Goal: Complete application form

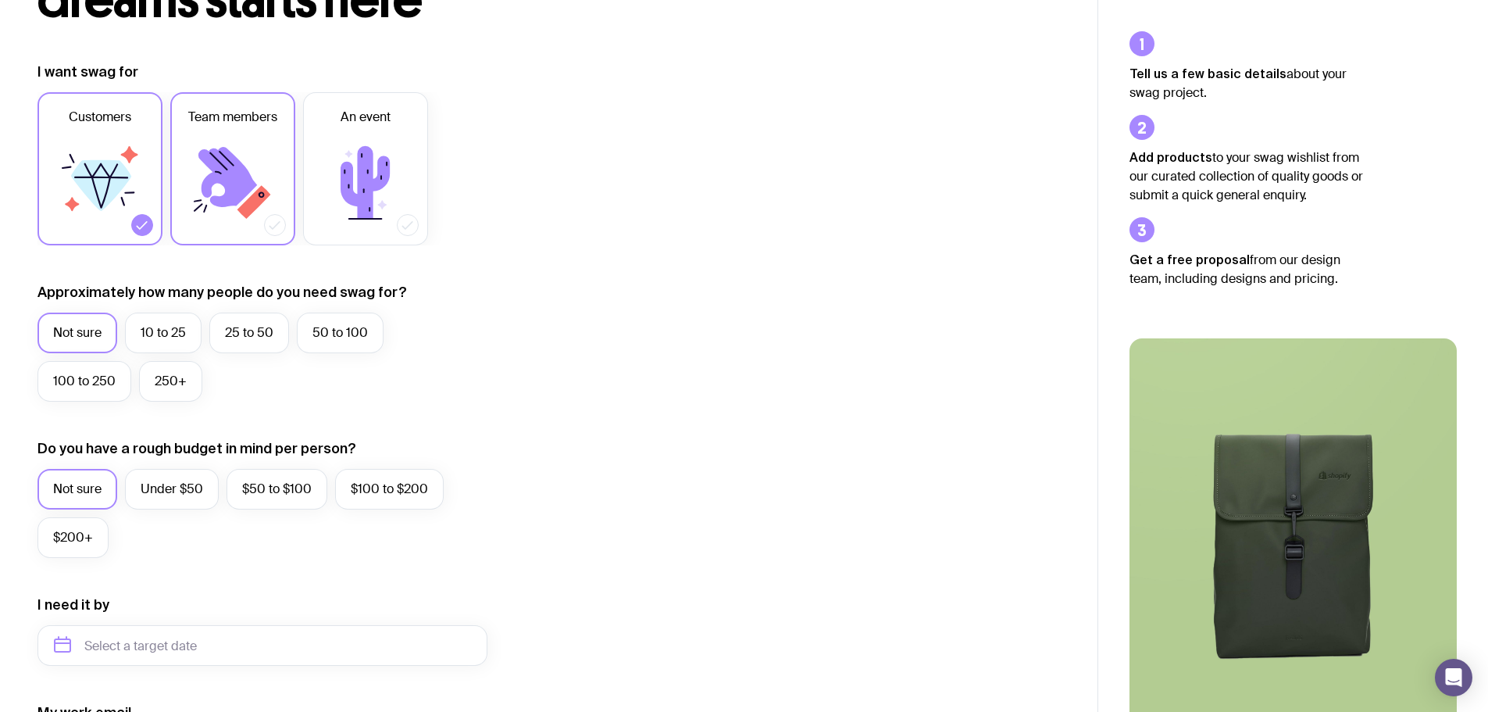
scroll to position [234, 0]
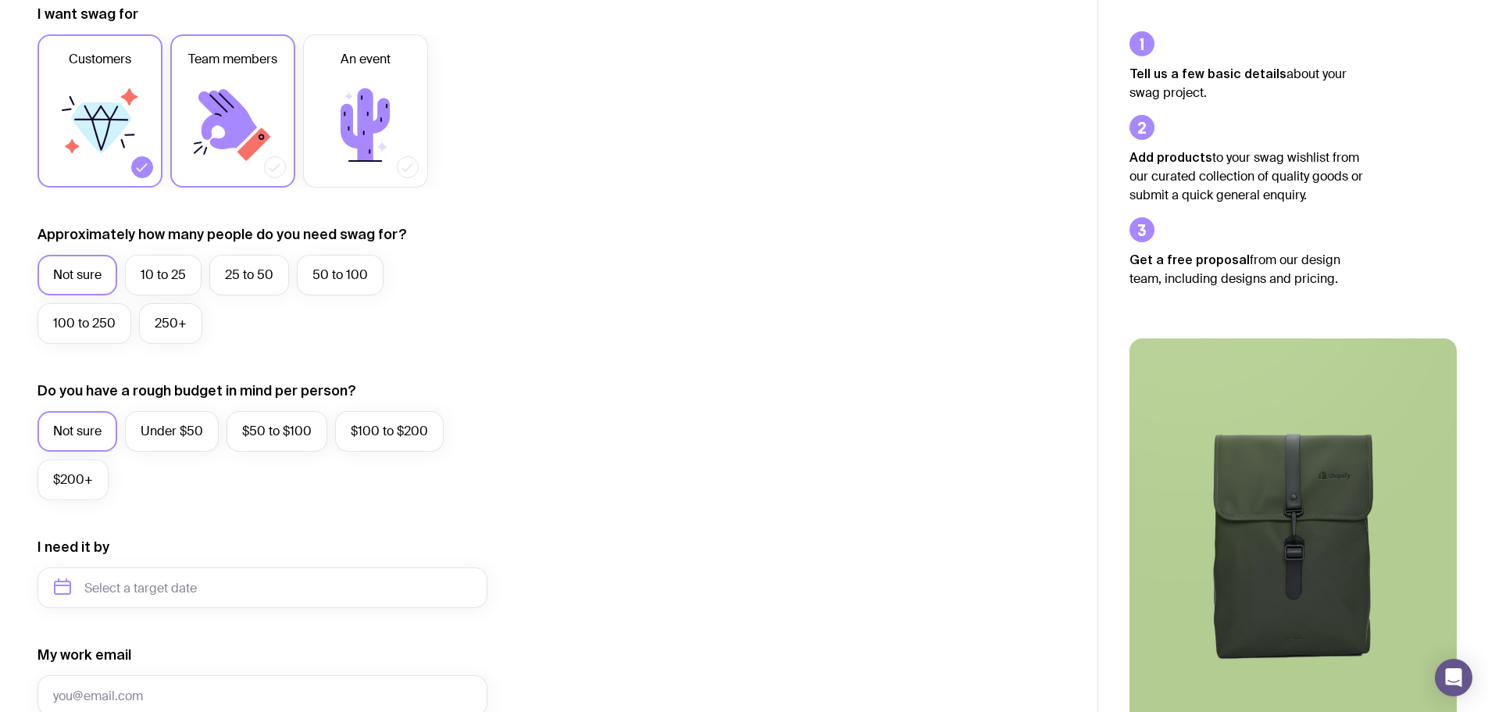
click at [241, 102] on icon at bounding box center [233, 125] width 94 height 94
click at [0, 0] on input "Team members" at bounding box center [0, 0] width 0 height 0
click at [361, 143] on icon at bounding box center [365, 124] width 49 height 73
click at [0, 0] on input "An event" at bounding box center [0, 0] width 0 height 0
click at [245, 259] on label "25 to 50" at bounding box center [249, 275] width 80 height 41
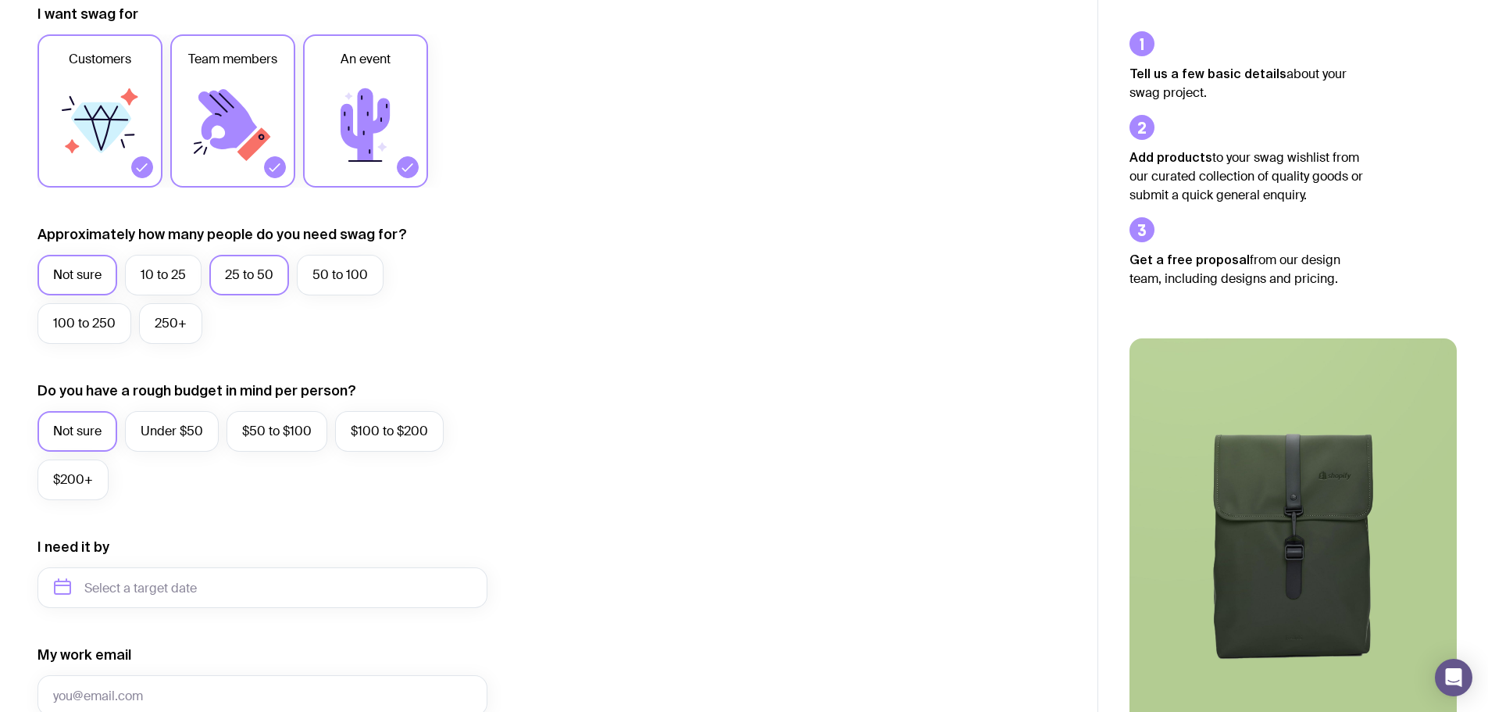
click at [0, 0] on input "25 to 50" at bounding box center [0, 0] width 0 height 0
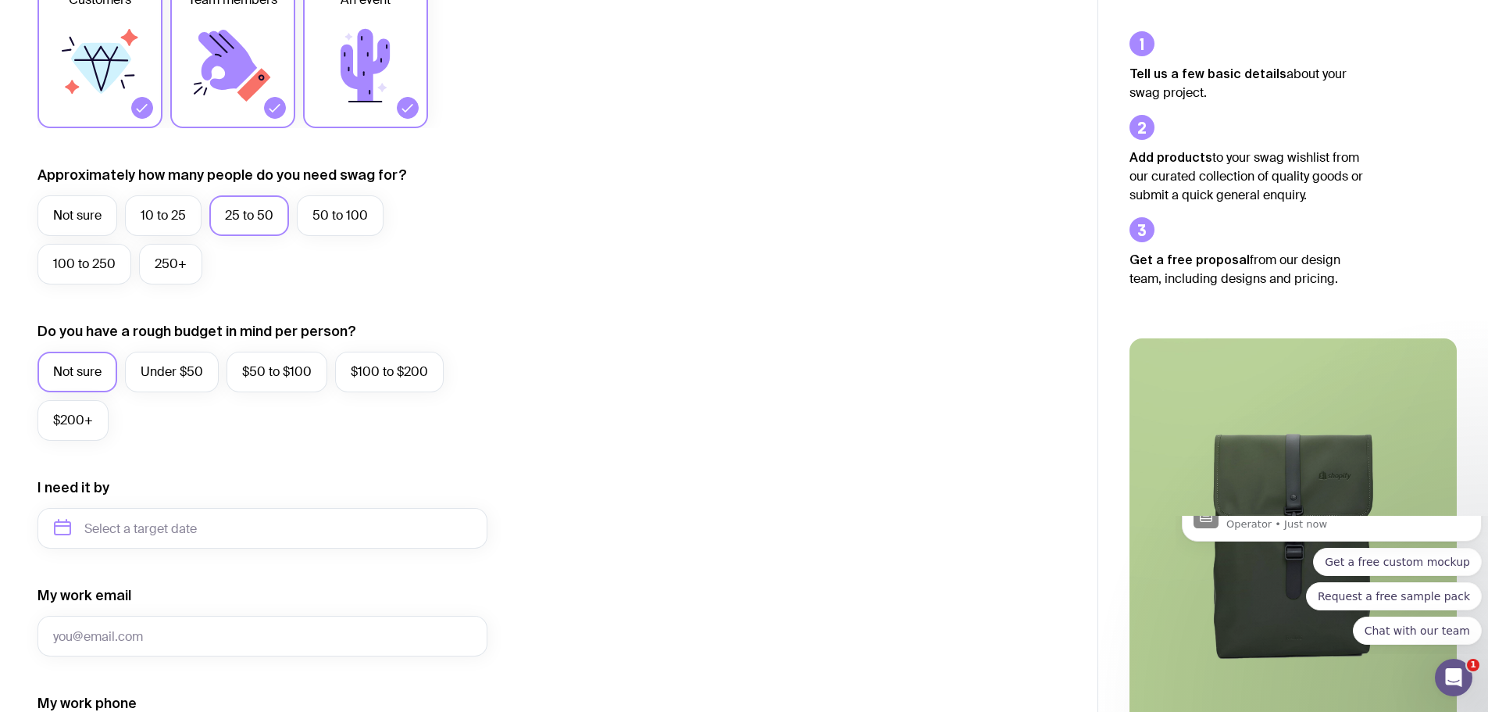
scroll to position [391, 0]
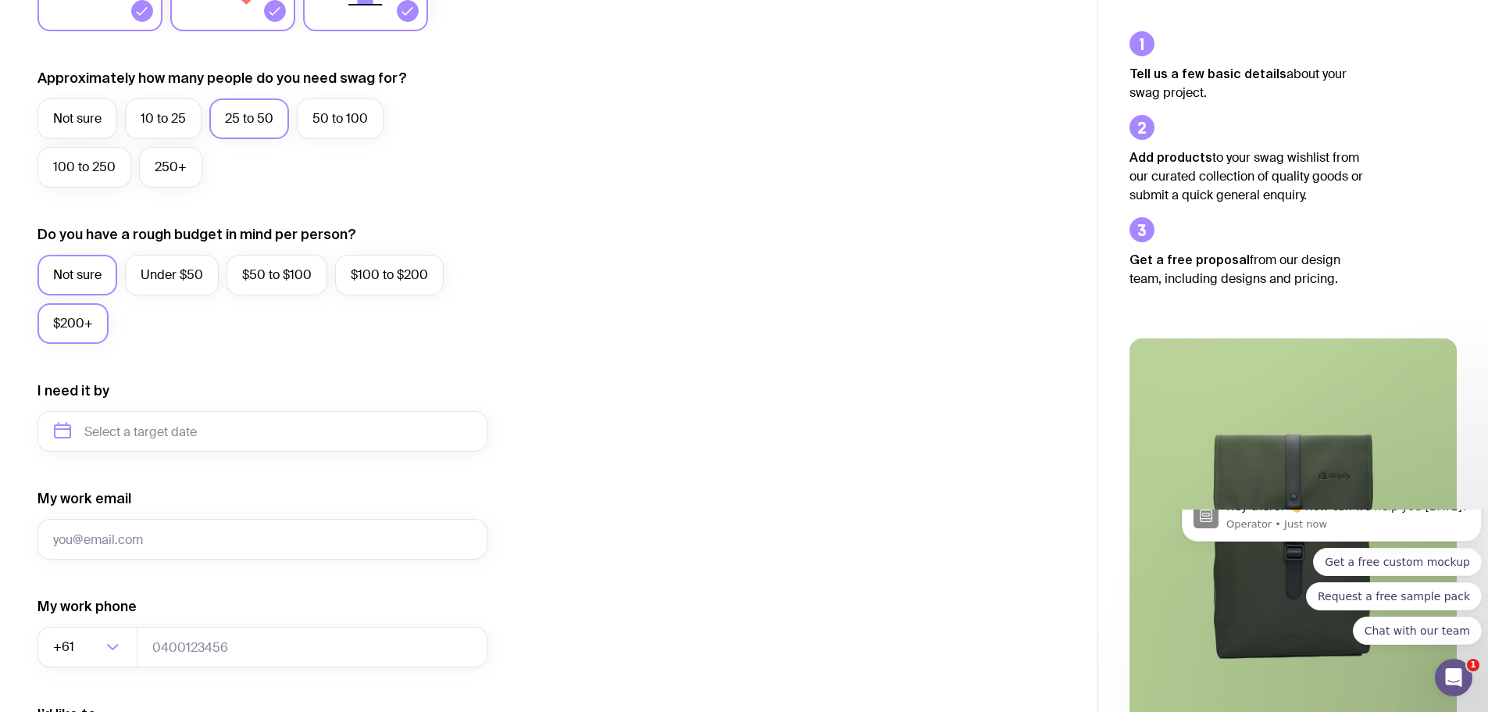
click at [91, 335] on label "$200+" at bounding box center [73, 323] width 71 height 41
click at [0, 0] on input "$200+" at bounding box center [0, 0] width 0 height 0
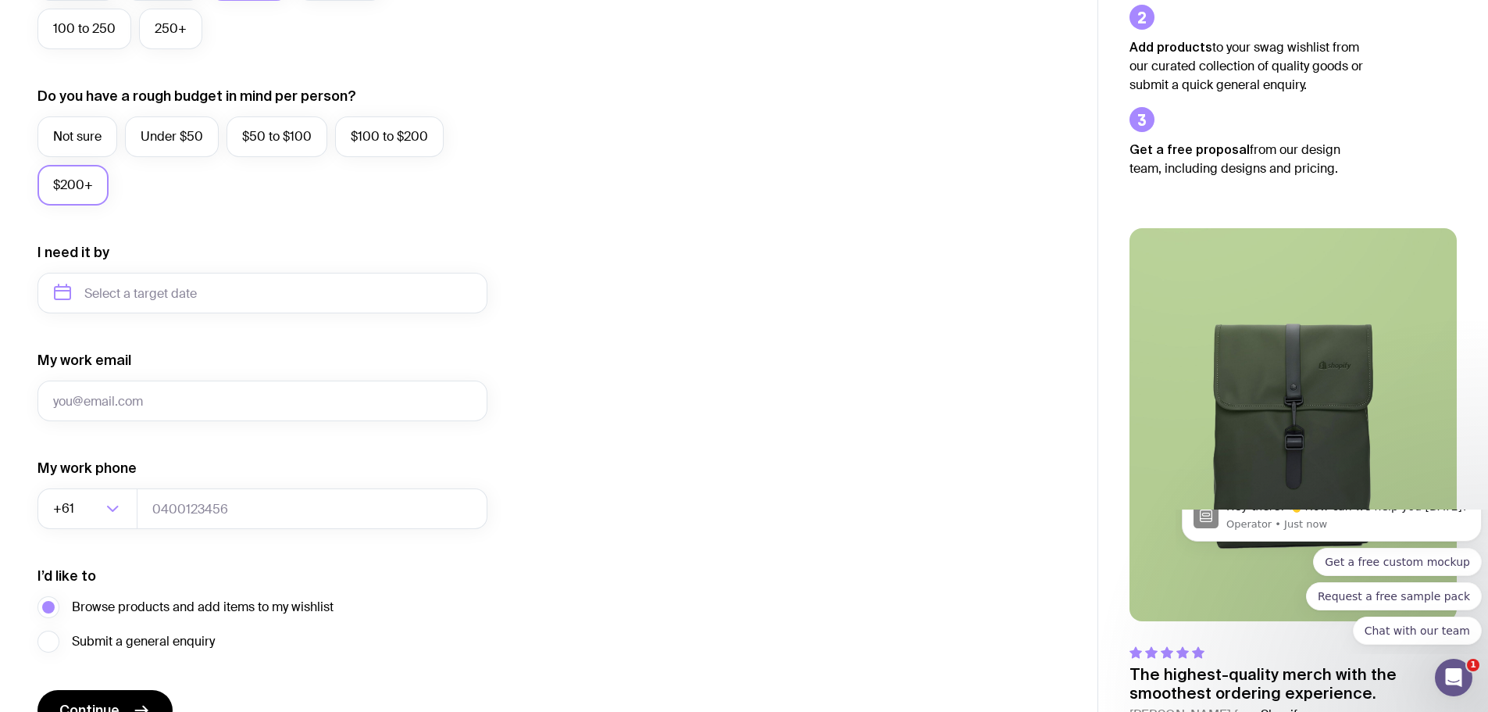
scroll to position [547, 0]
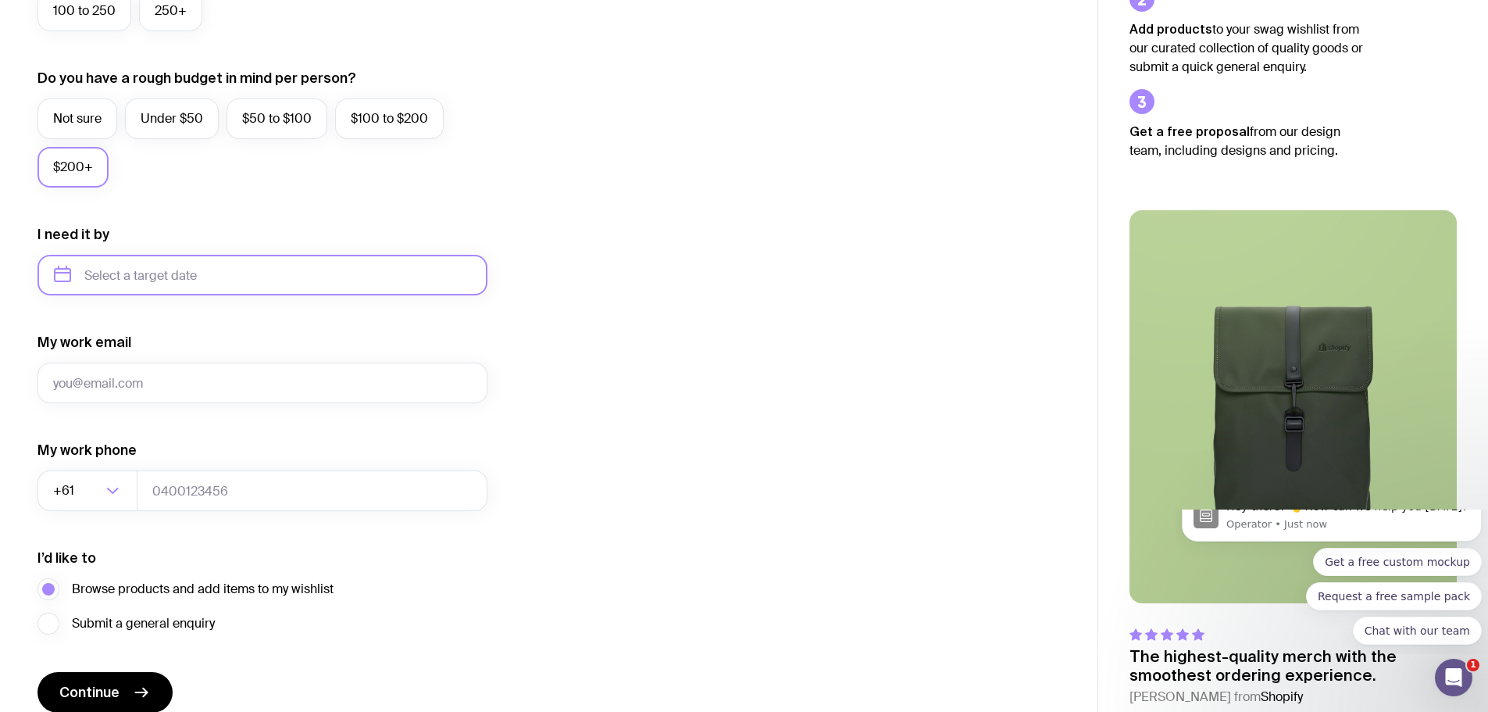
click at [152, 287] on input "text" at bounding box center [263, 275] width 450 height 41
click at [189, 468] on button "Dec" at bounding box center [201, 467] width 57 height 31
type input "[DATE]"
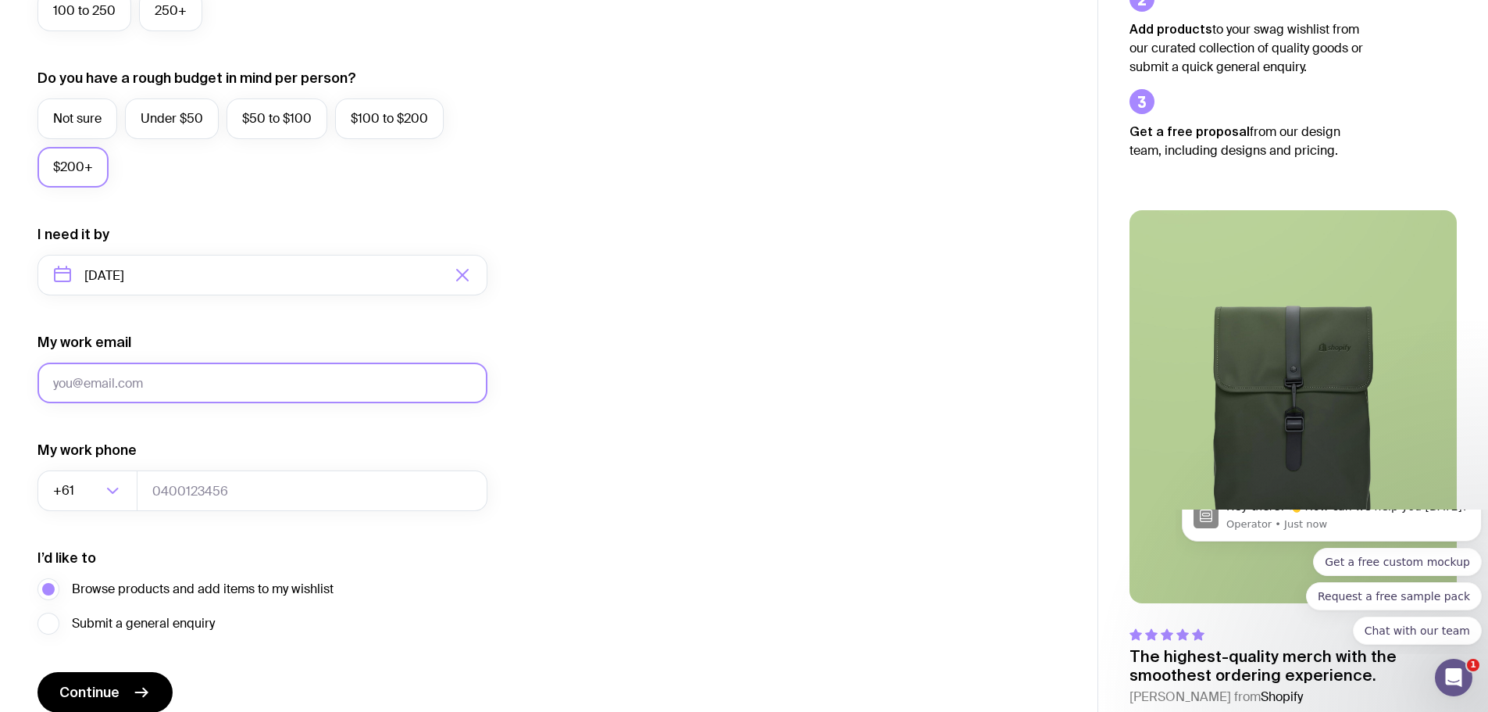
click at [201, 386] on input "My work email" at bounding box center [263, 383] width 450 height 41
type input "[PERSON_NAME][EMAIL_ADDRESS][DOMAIN_NAME]"
type input "0487241186"
click at [96, 381] on input "[PERSON_NAME][EMAIL_ADDRESS][DOMAIN_NAME]" at bounding box center [263, 383] width 450 height 41
drag, startPoint x: 277, startPoint y: 384, endPoint x: 105, endPoint y: 390, distance: 171.2
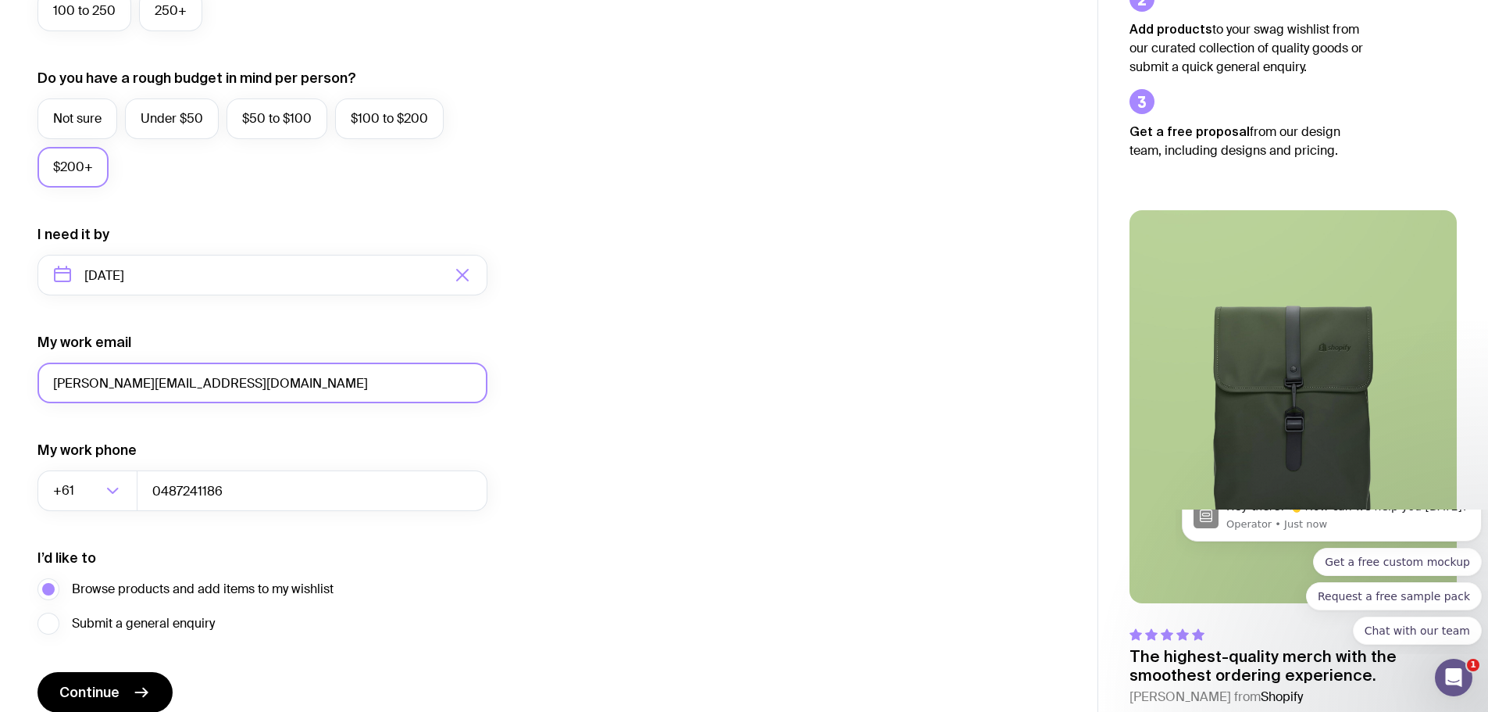
click at [105, 390] on input "[PERSON_NAME][EMAIL_ADDRESS][DOMAIN_NAME]" at bounding box center [263, 383] width 450 height 41
type input "[PERSON_NAME][EMAIL_ADDRESS][DOMAIN_NAME]"
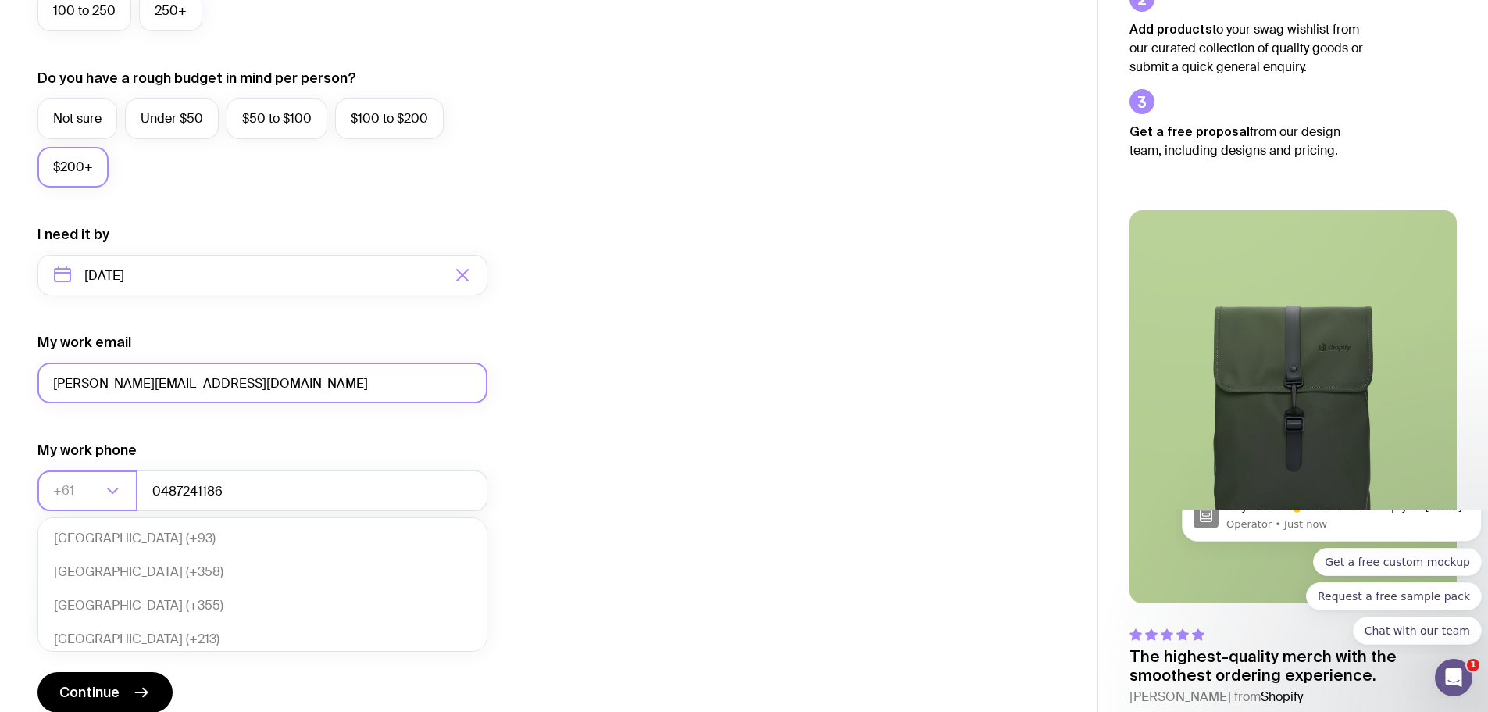
scroll to position [338, 0]
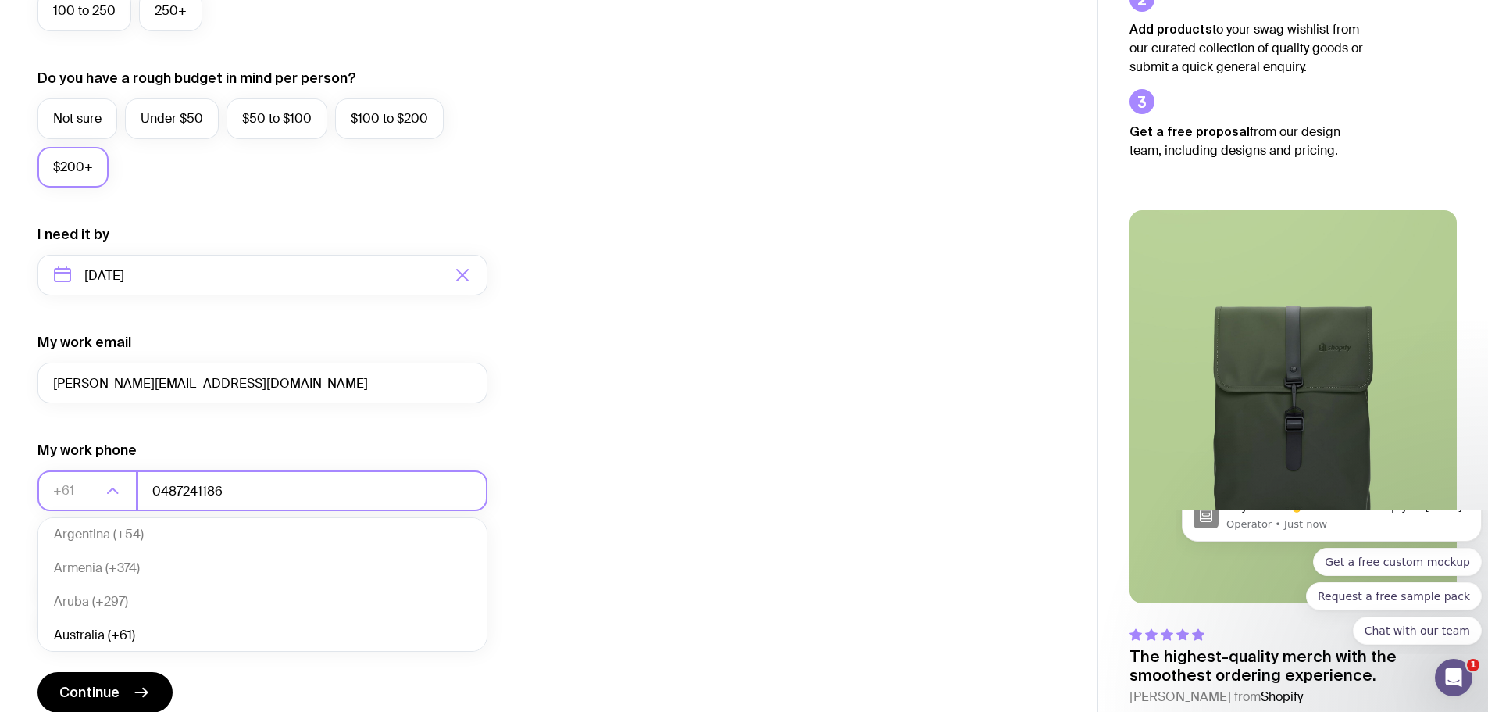
click at [327, 479] on input "0487241186" at bounding box center [312, 490] width 351 height 41
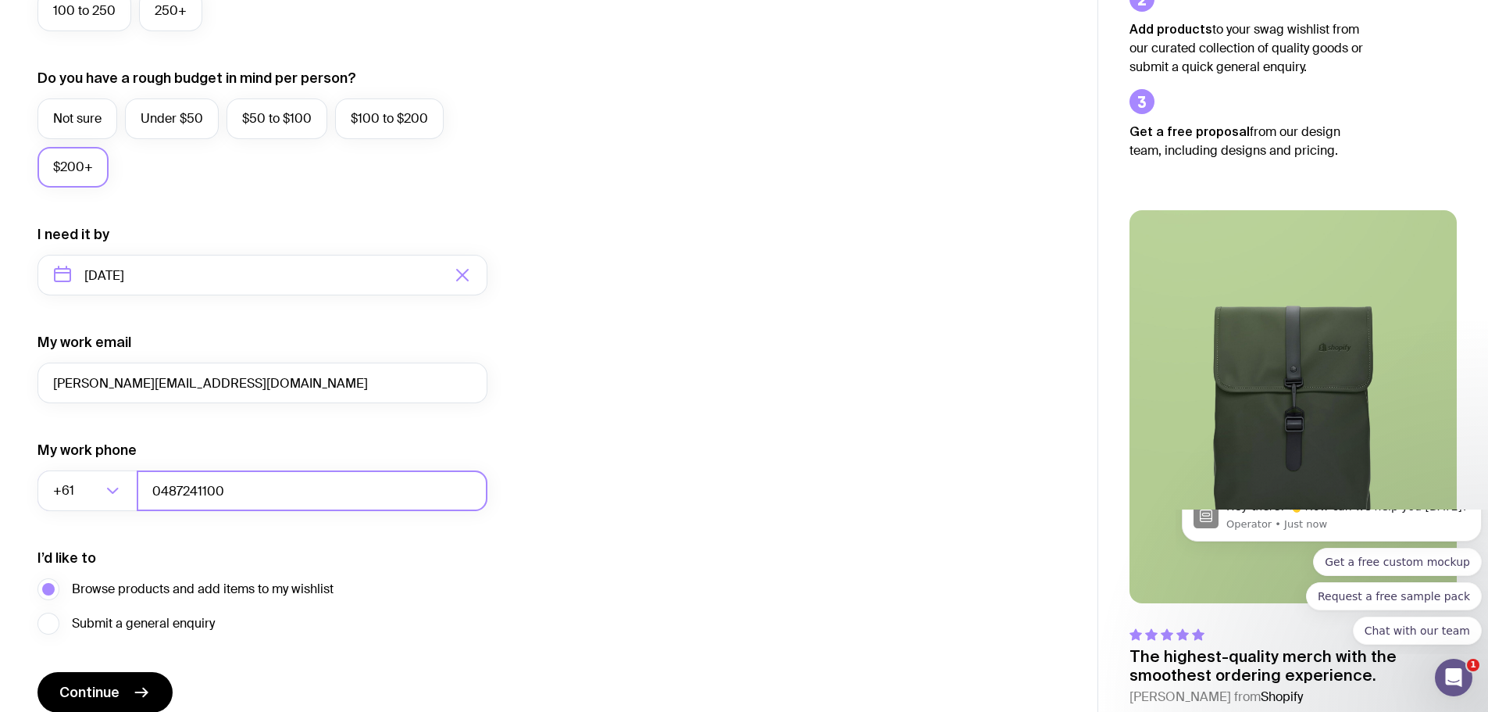
drag, startPoint x: 304, startPoint y: 496, endPoint x: 170, endPoint y: 491, distance: 133.7
click at [170, 491] on input "0487241100" at bounding box center [312, 490] width 351 height 41
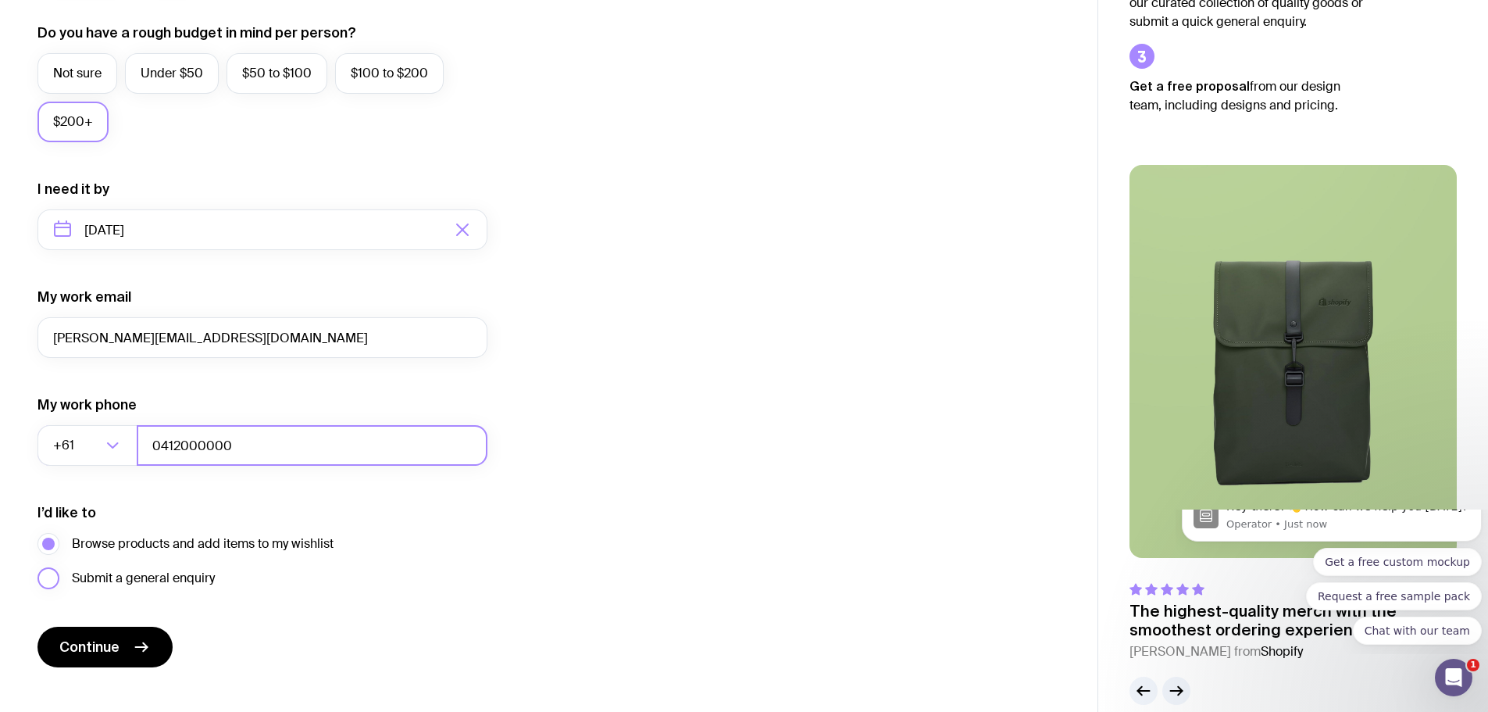
scroll to position [616, 0]
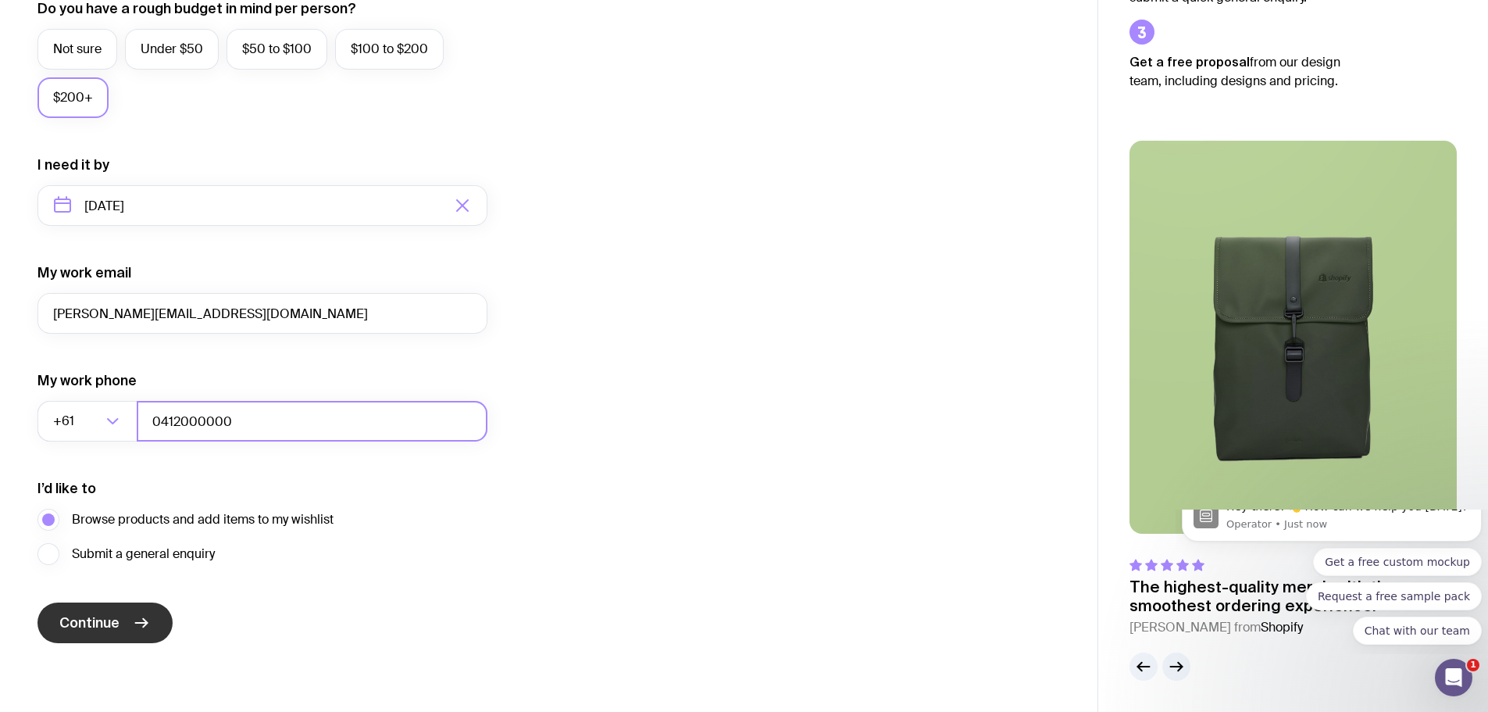
type input "0412000000"
click at [138, 629] on icon "submit" at bounding box center [141, 622] width 19 height 19
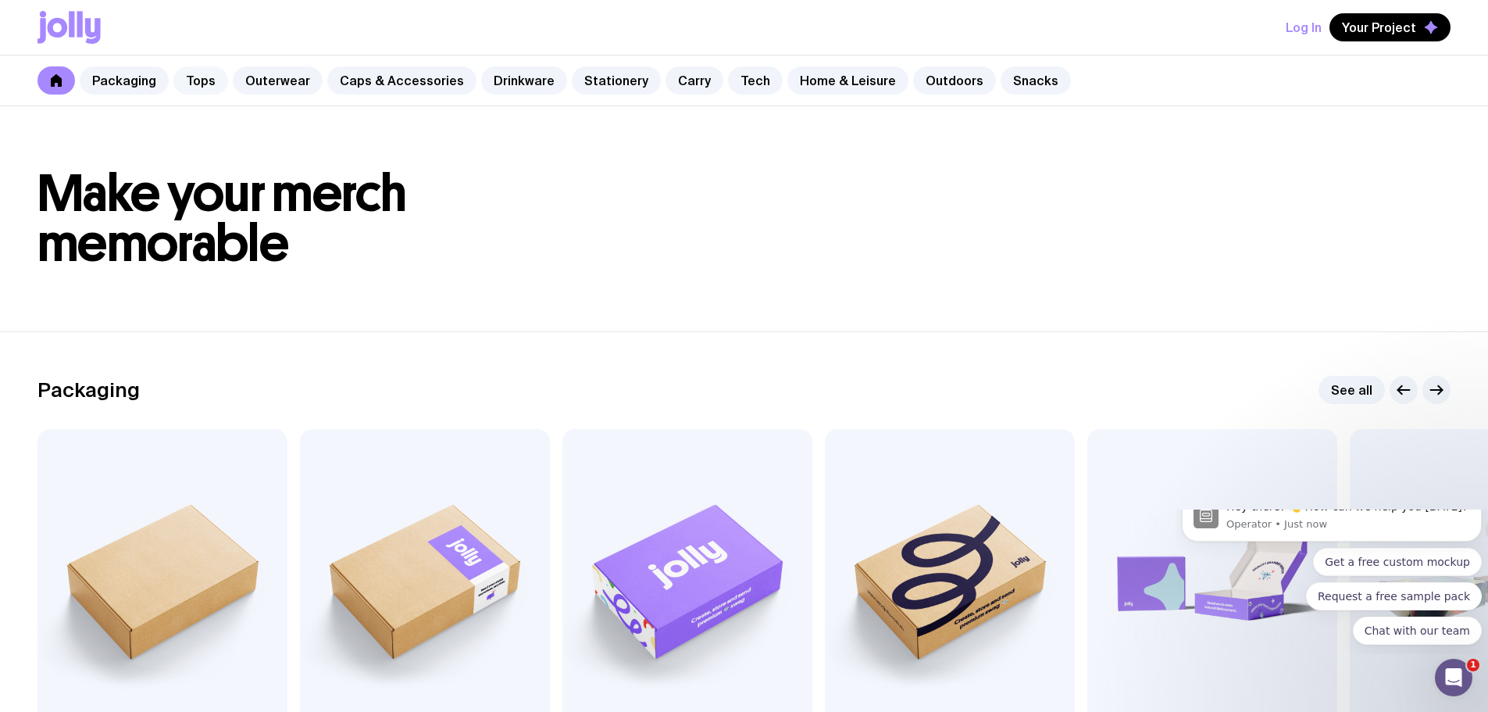
click at [196, 78] on link "Tops" at bounding box center [200, 80] width 55 height 28
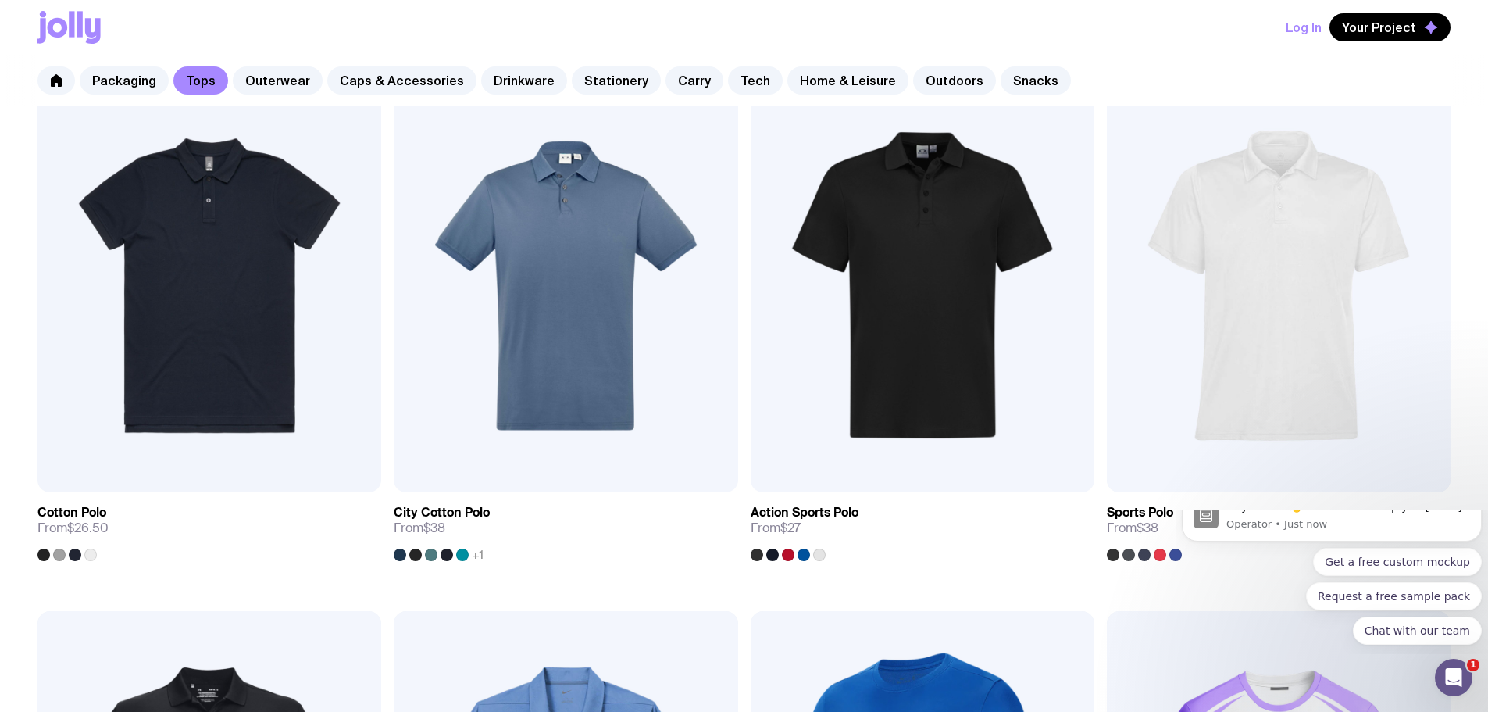
scroll to position [313, 0]
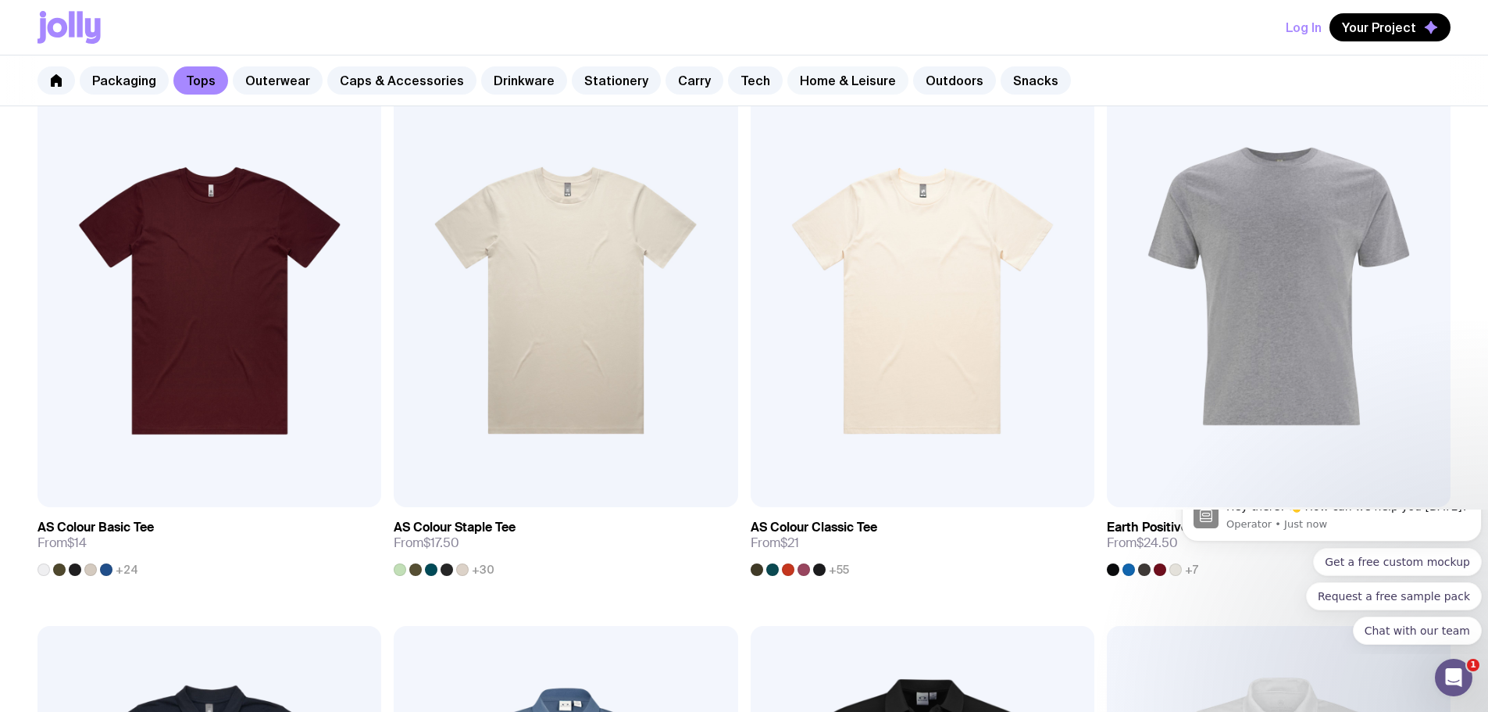
click at [840, 93] on link "Home & Leisure" at bounding box center [848, 80] width 121 height 28
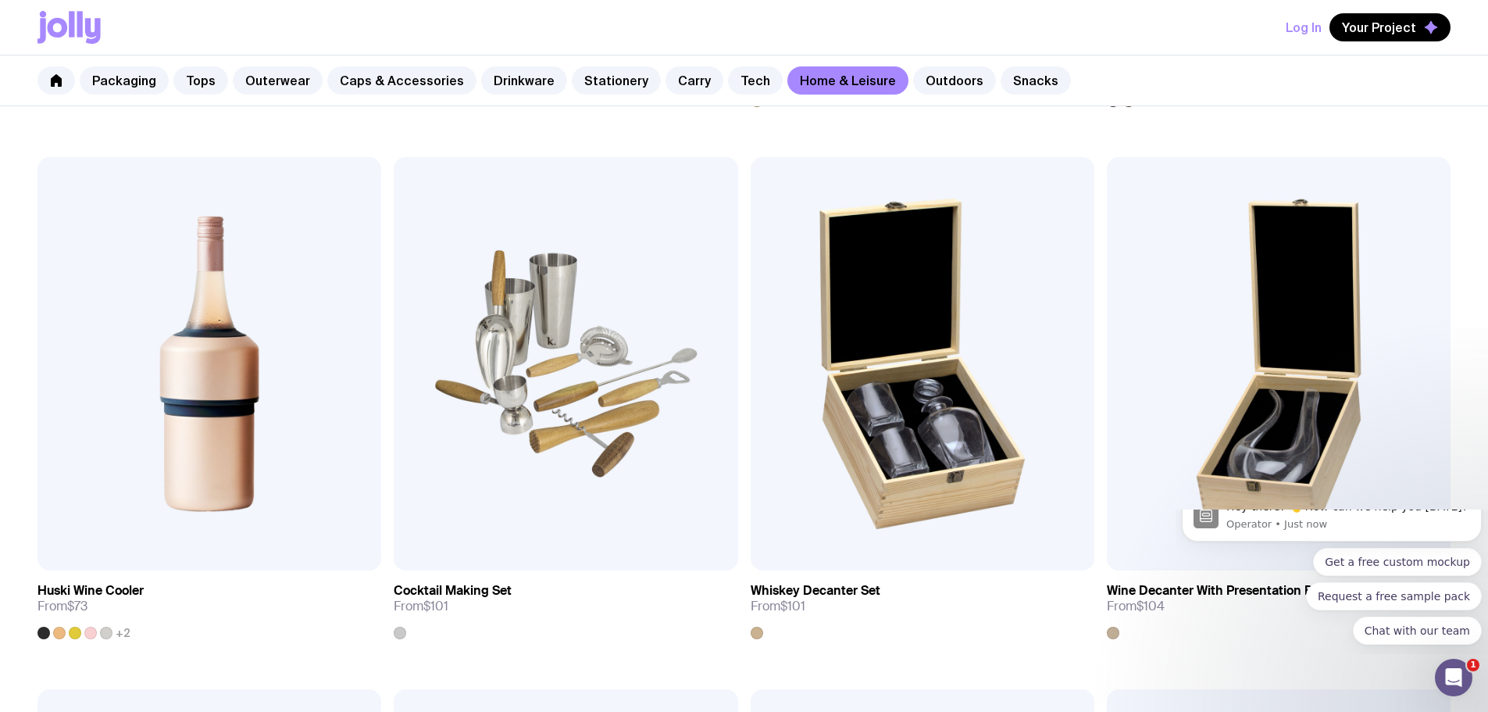
scroll to position [547, 0]
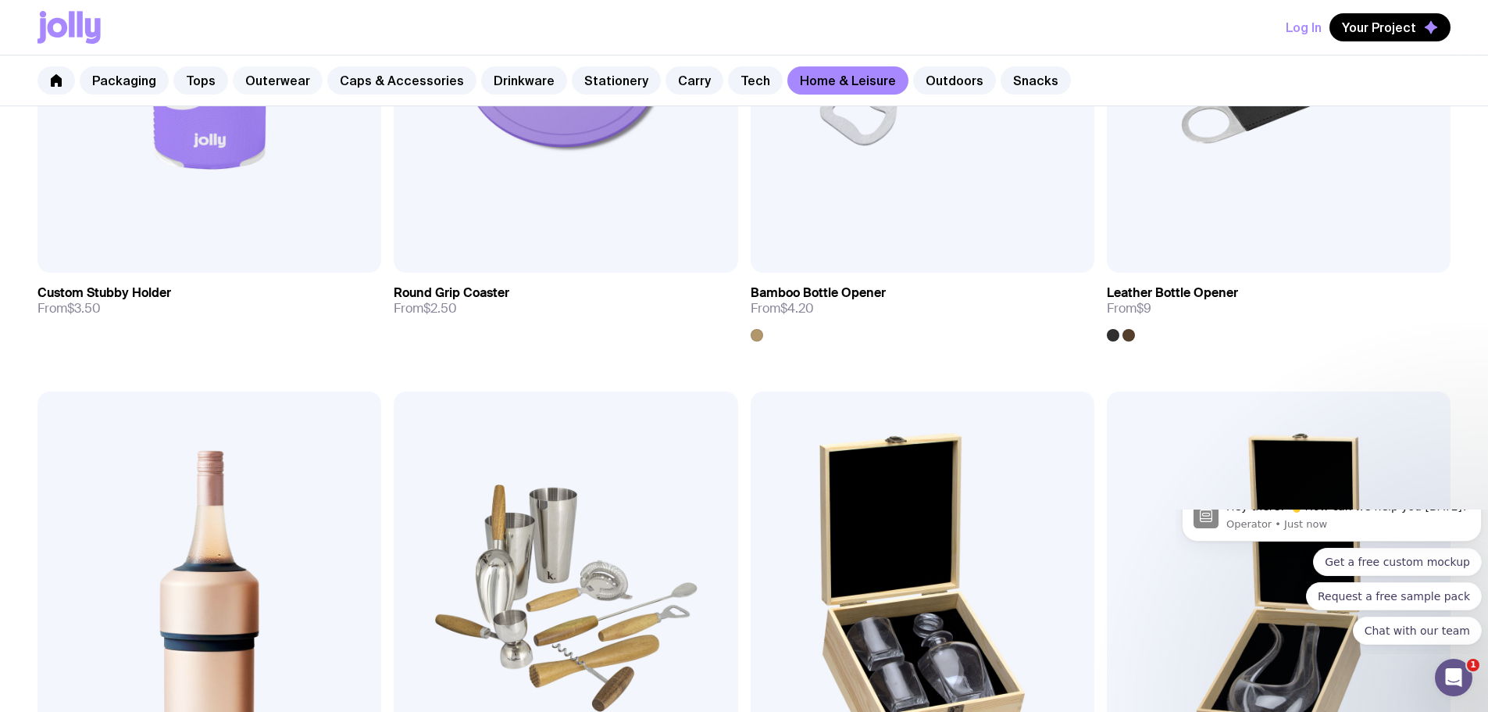
click at [259, 79] on link "Outerwear" at bounding box center [278, 80] width 90 height 28
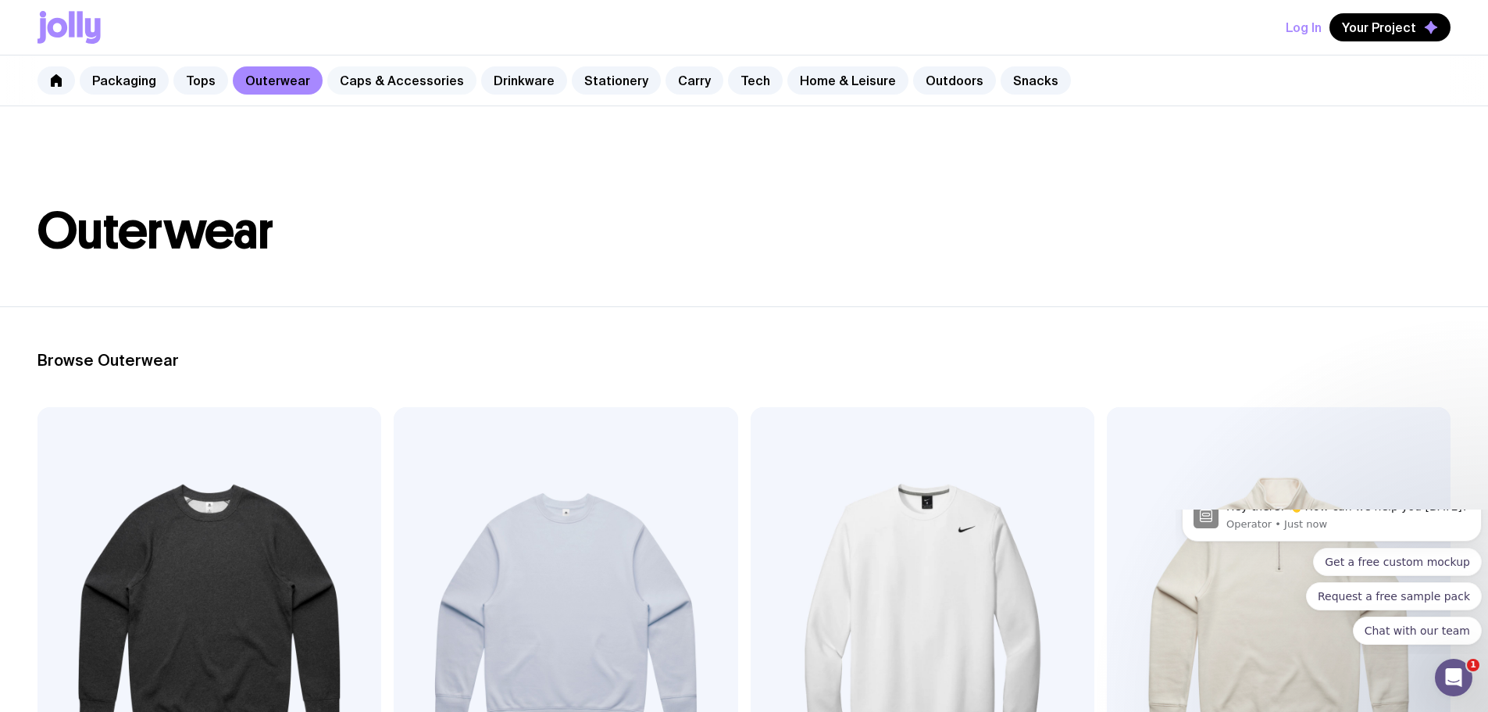
click at [375, 86] on link "Caps & Accessories" at bounding box center [401, 80] width 149 height 28
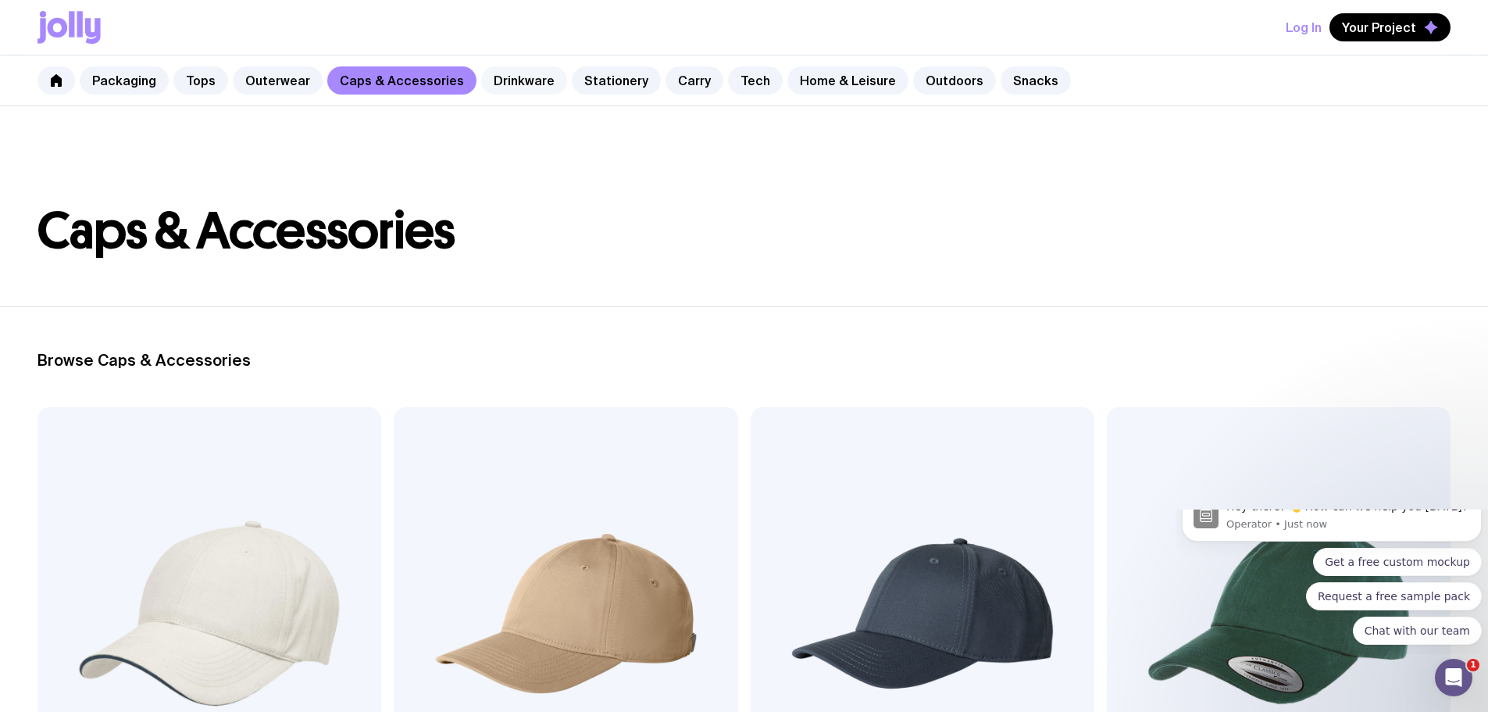
click at [519, 78] on link "Drinkware" at bounding box center [524, 80] width 86 height 28
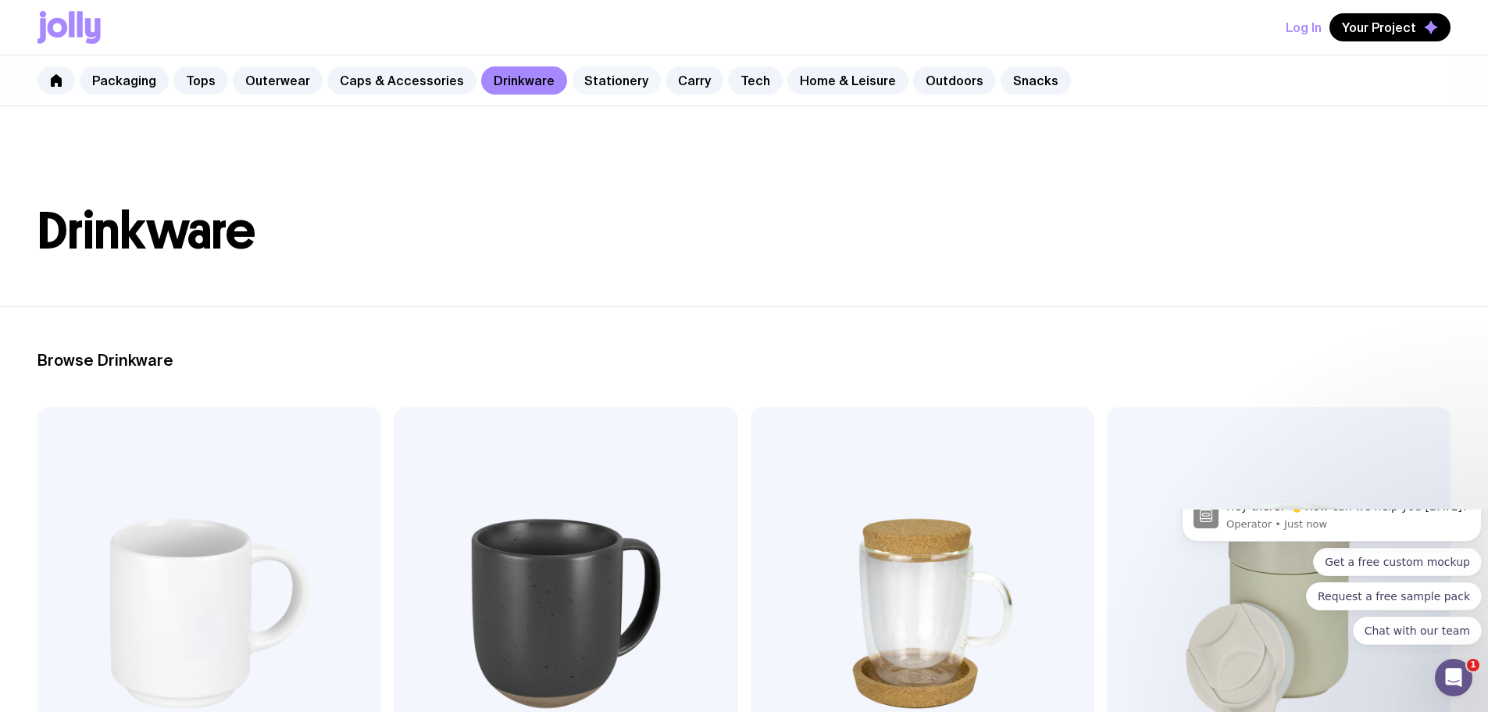
click at [616, 78] on link "Stationery" at bounding box center [616, 80] width 89 height 28
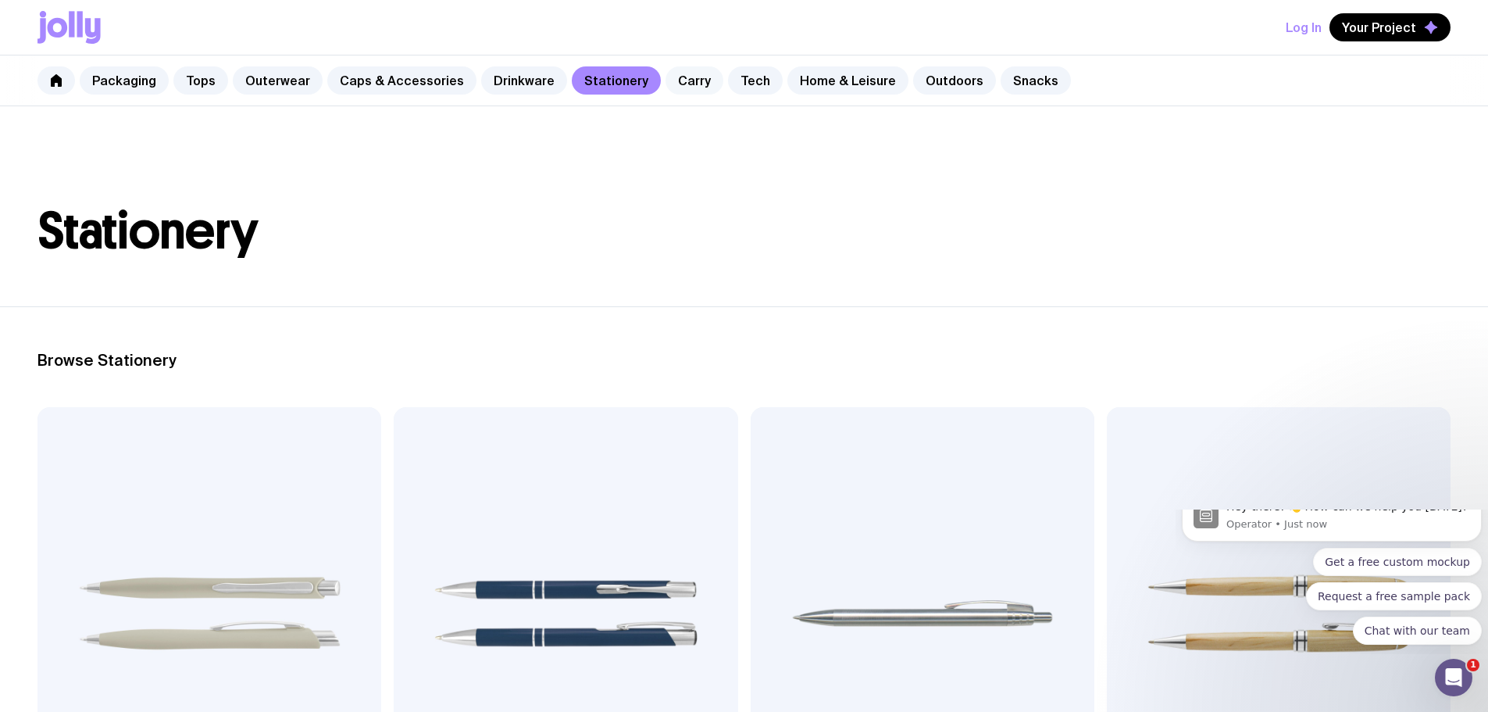
click at [674, 74] on link "Carry" at bounding box center [695, 80] width 58 height 28
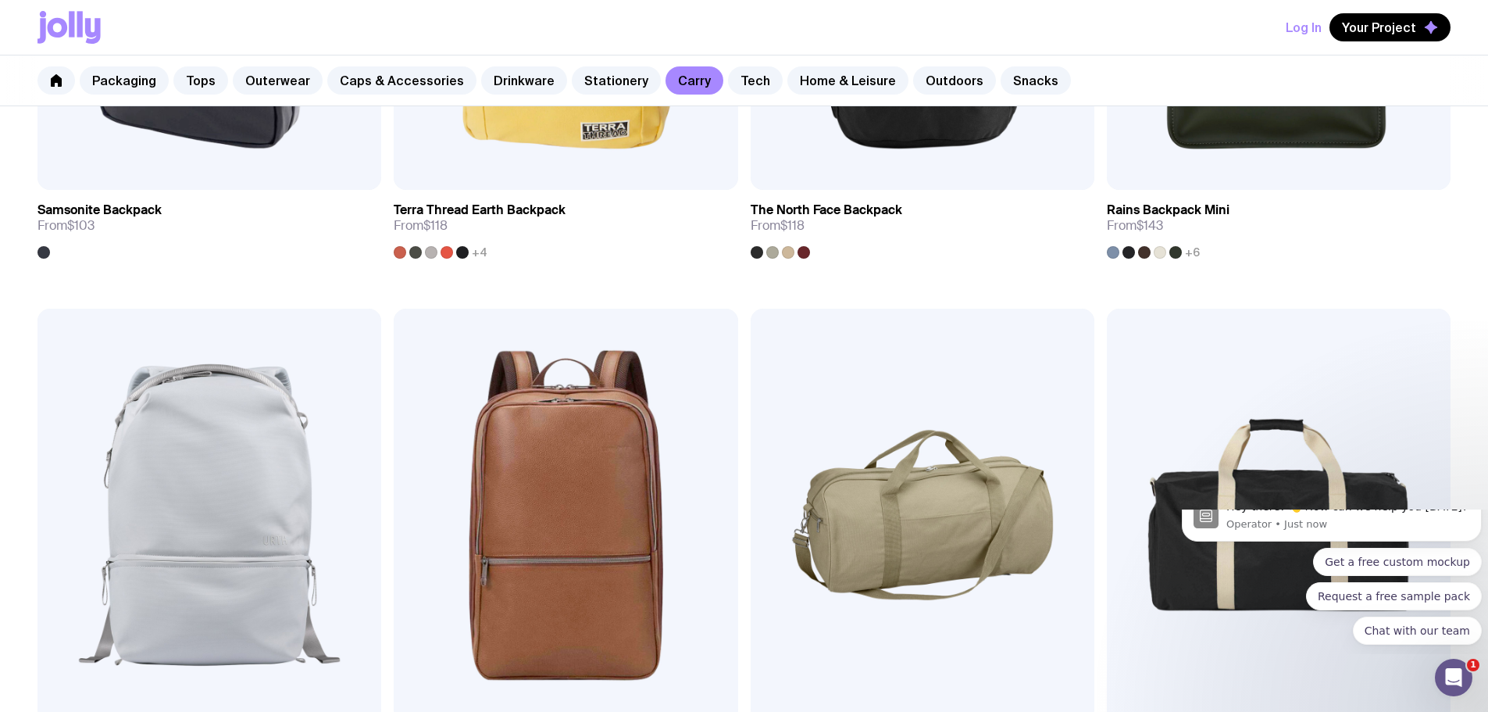
scroll to position [2245, 0]
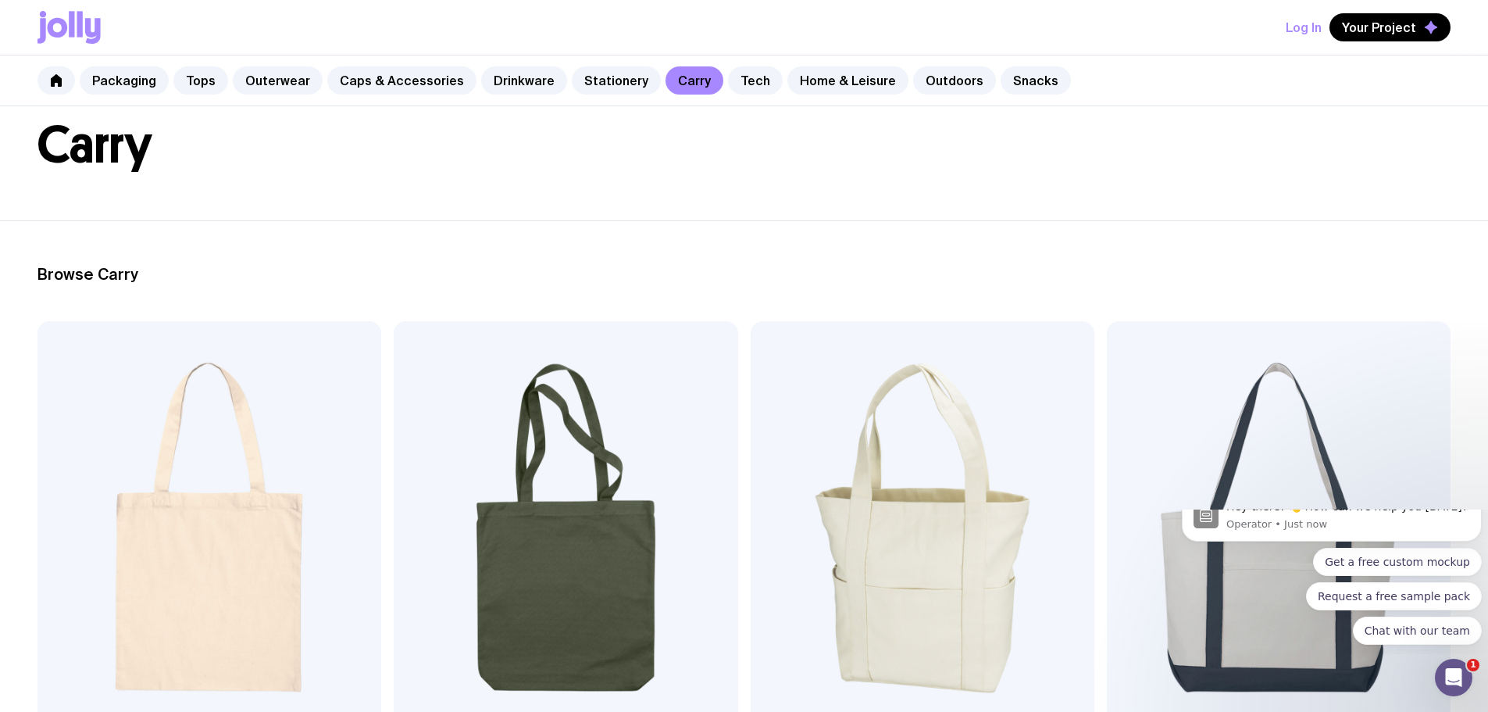
scroll to position [0, 0]
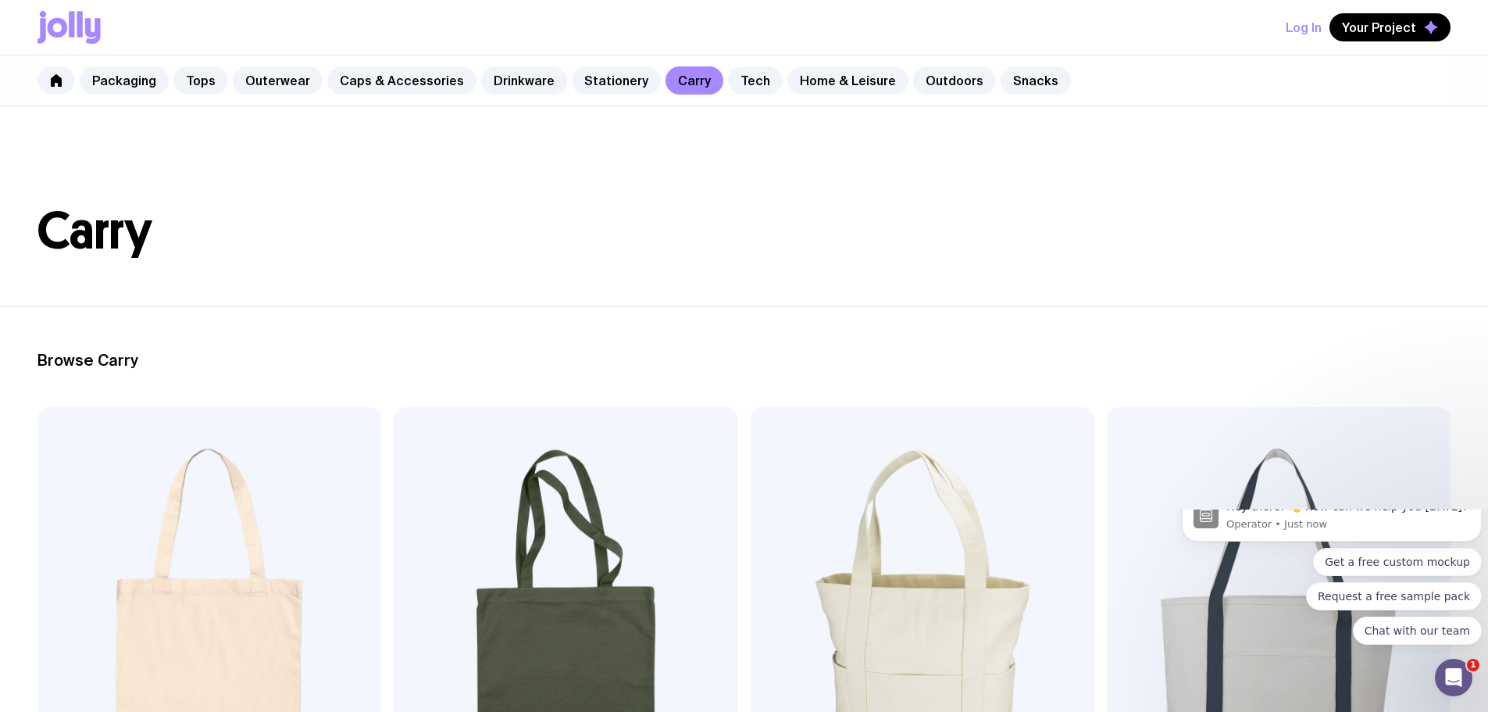
click at [73, 20] on icon at bounding box center [71, 24] width 5 height 26
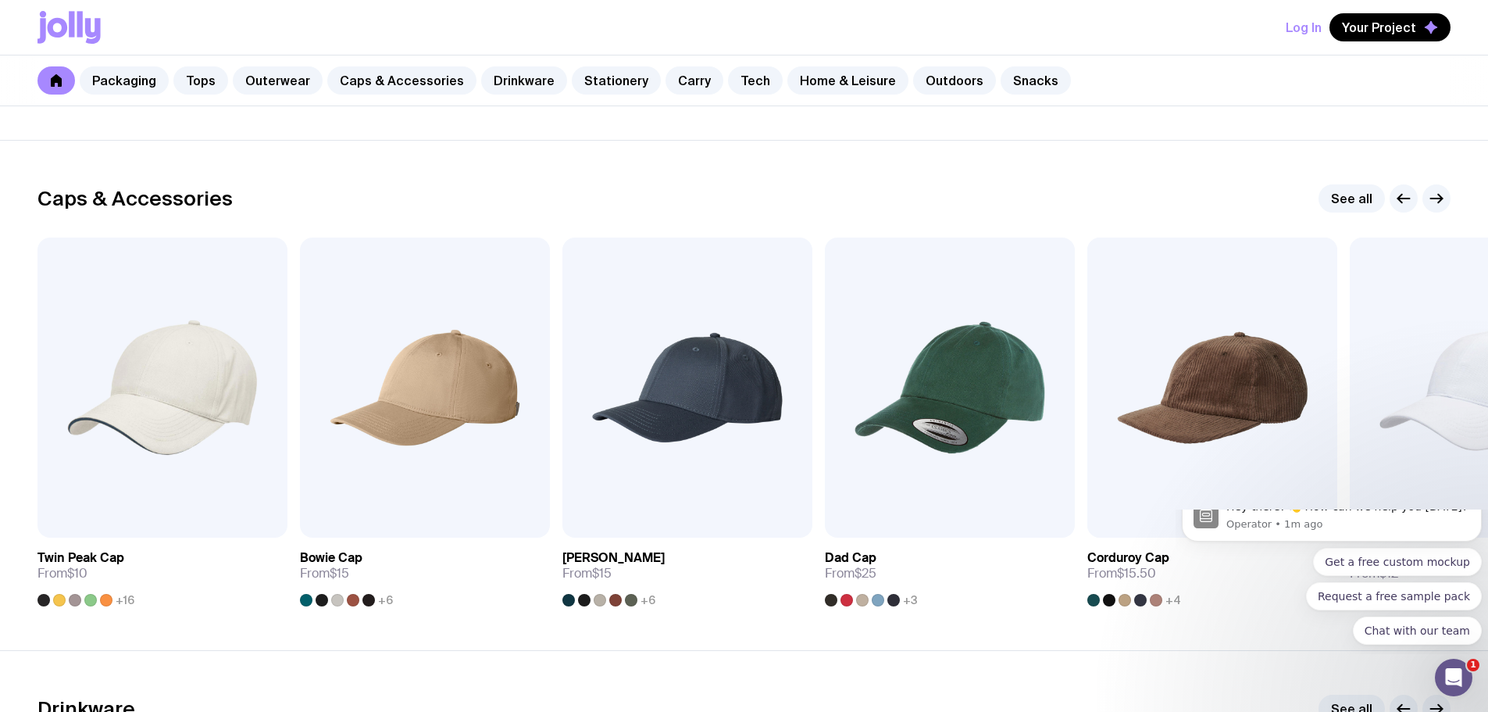
scroll to position [1797, 0]
